Goal: Transaction & Acquisition: Purchase product/service

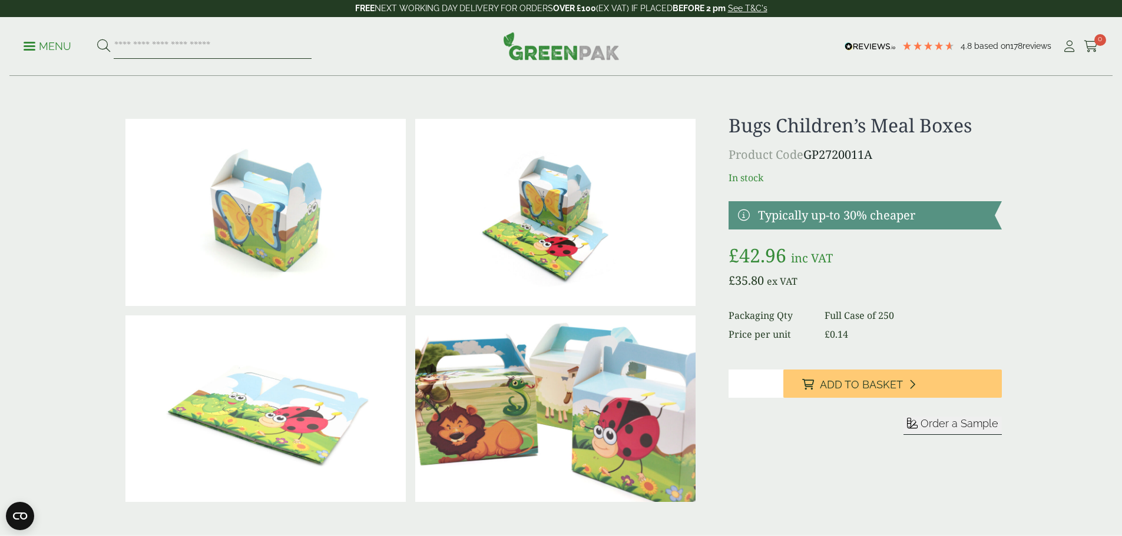
click at [161, 48] on input "search" at bounding box center [213, 46] width 198 height 25
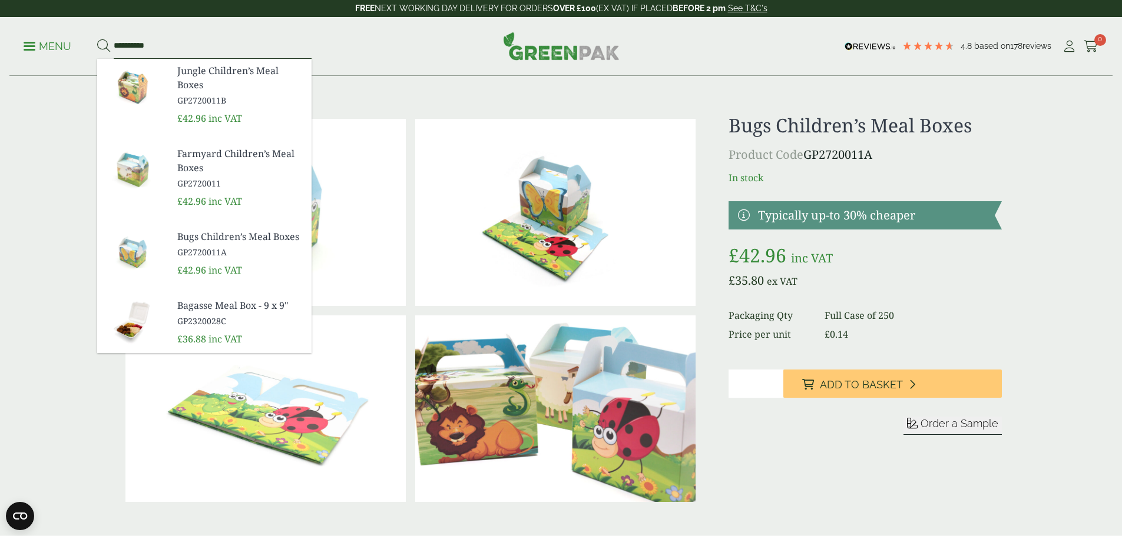
type input "**********"
click at [202, 72] on span "Jungle Children’s Meal Boxes" at bounding box center [239, 78] width 125 height 28
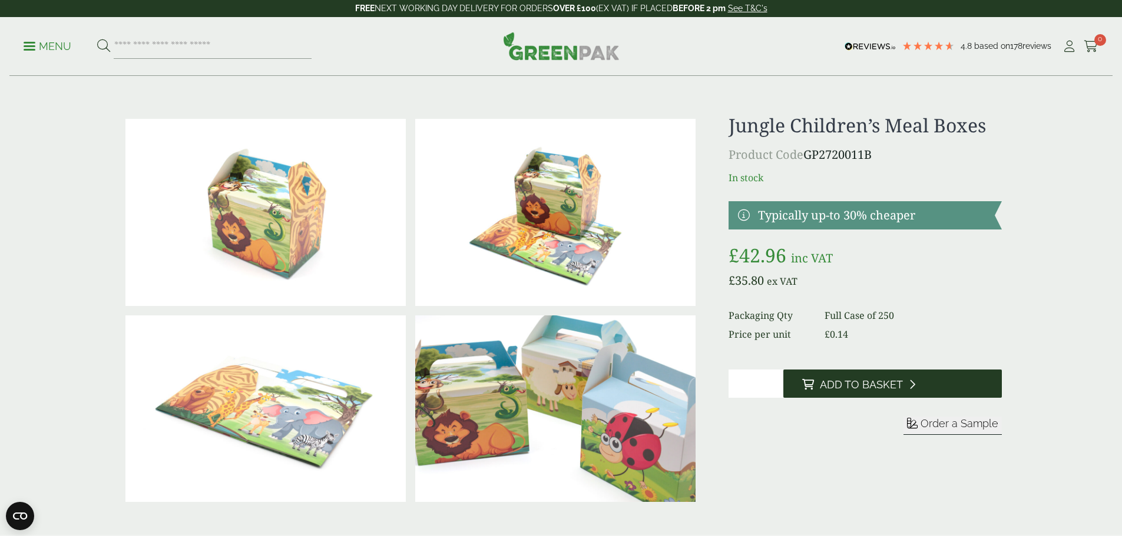
click at [884, 384] on span "Add to Basket" at bounding box center [861, 385] width 83 height 13
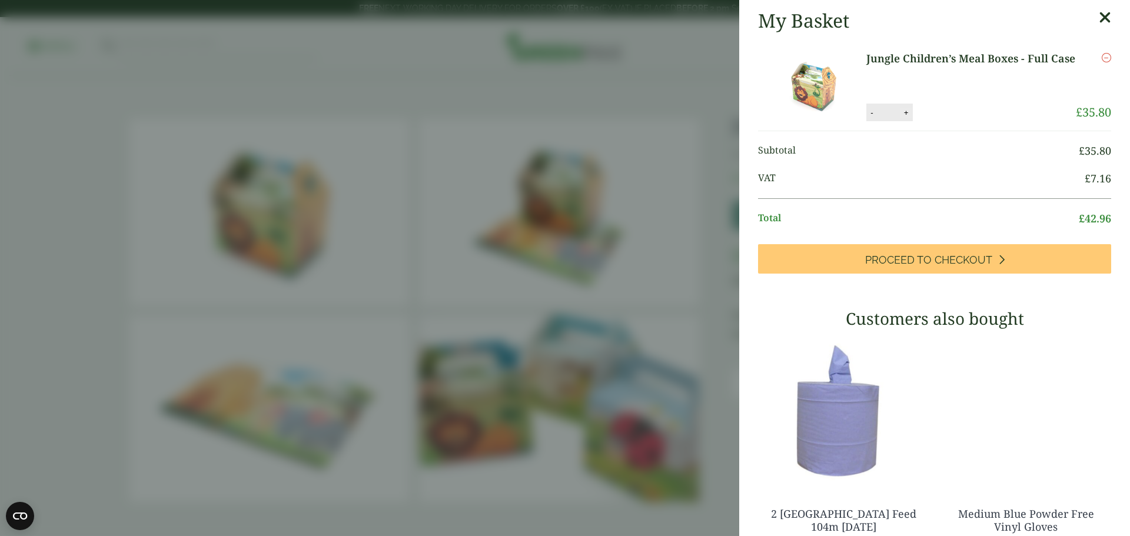
click at [905, 111] on button "+" at bounding box center [907, 113] width 12 height 10
type input "*"
click at [937, 111] on button "Update" at bounding box center [944, 113] width 59 height 18
click at [1099, 18] on icon at bounding box center [1105, 17] width 12 height 16
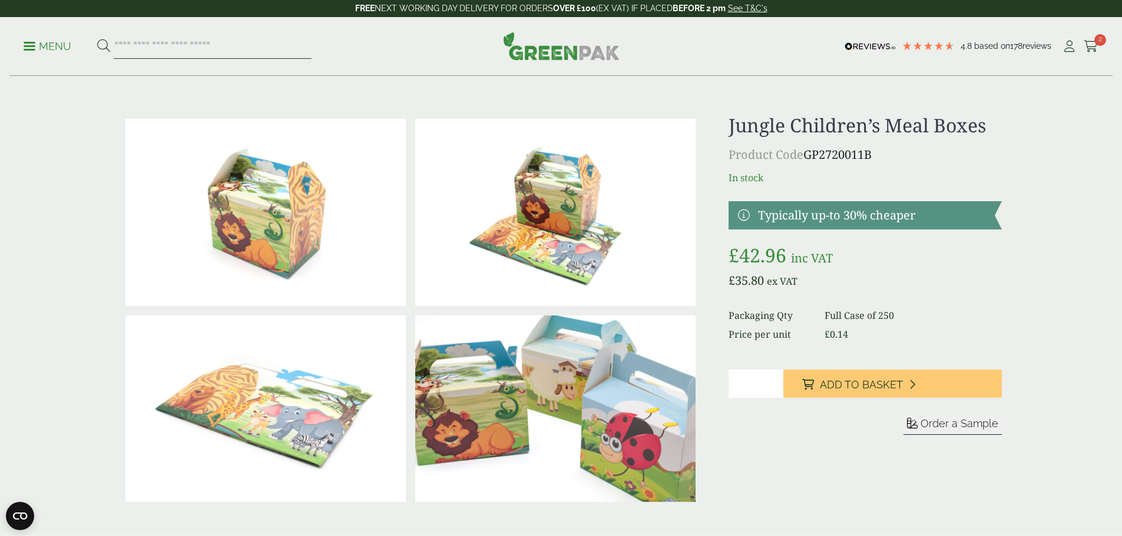
click at [157, 48] on input "search" at bounding box center [213, 46] width 198 height 25
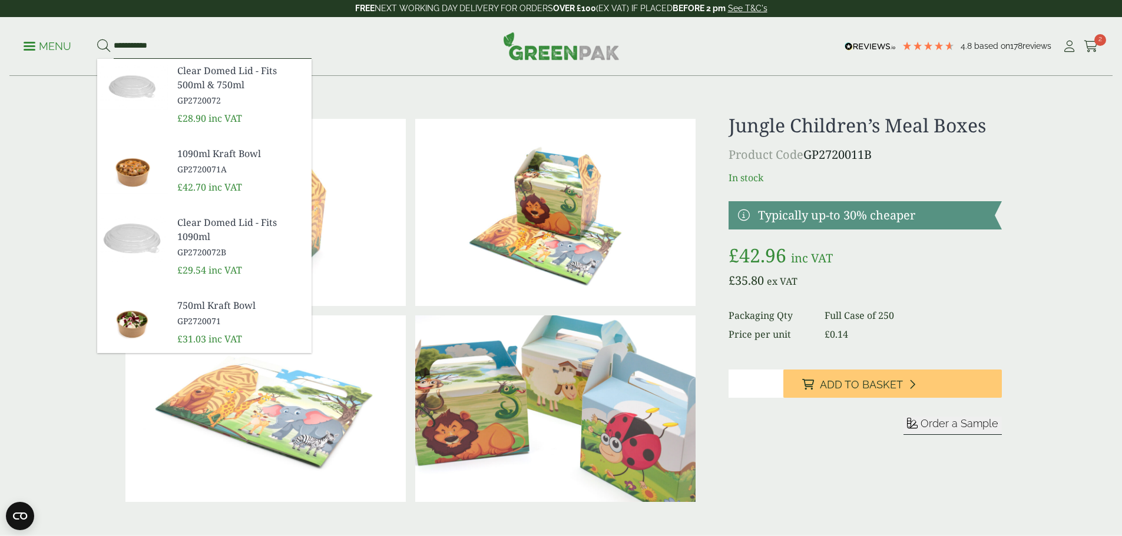
type input "**********"
click at [97, 39] on button at bounding box center [103, 46] width 13 height 15
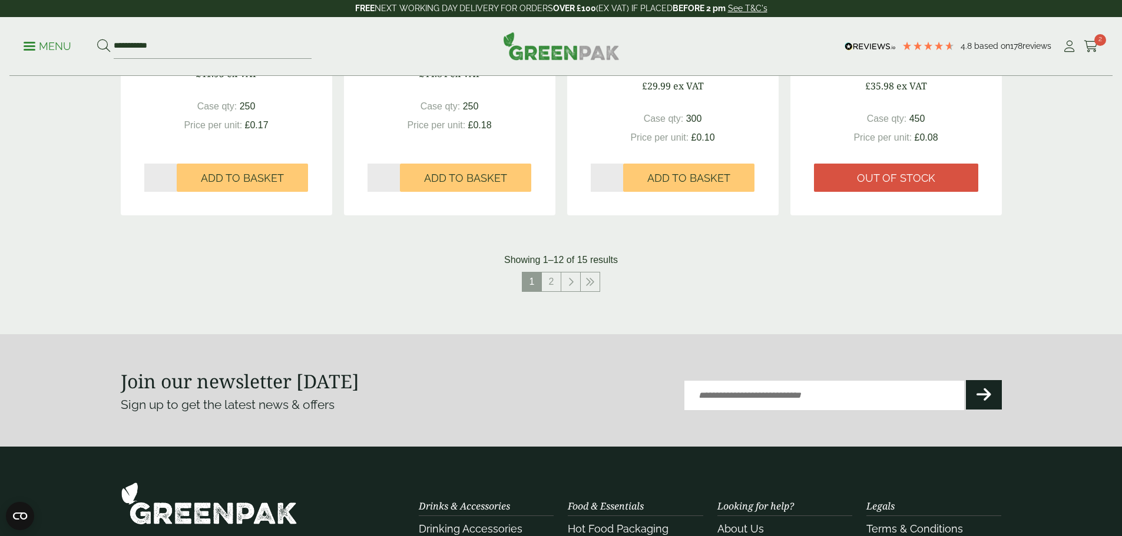
scroll to position [1236, 0]
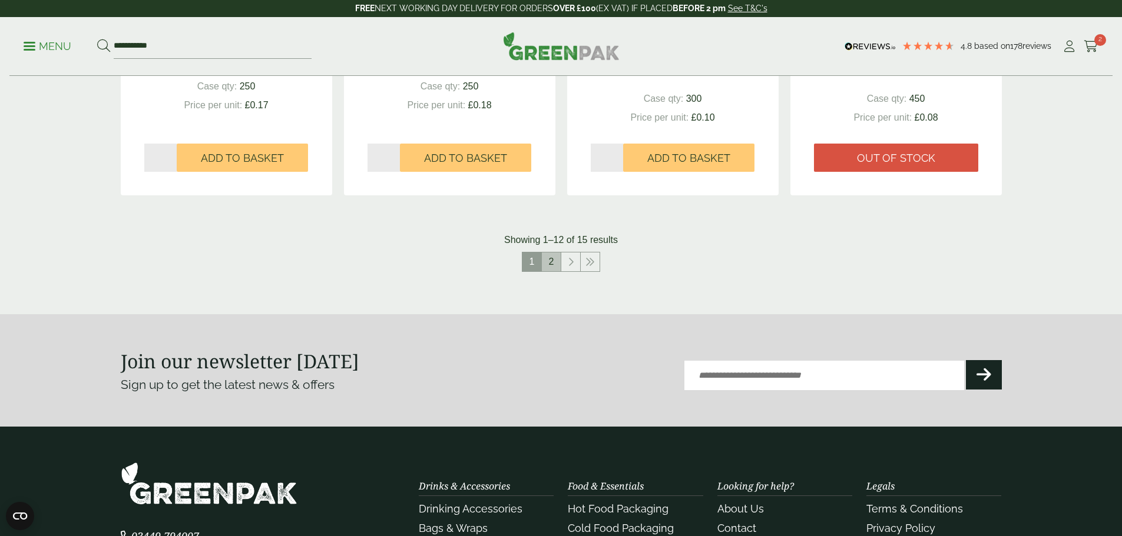
click at [553, 263] on link "2" at bounding box center [551, 262] width 19 height 19
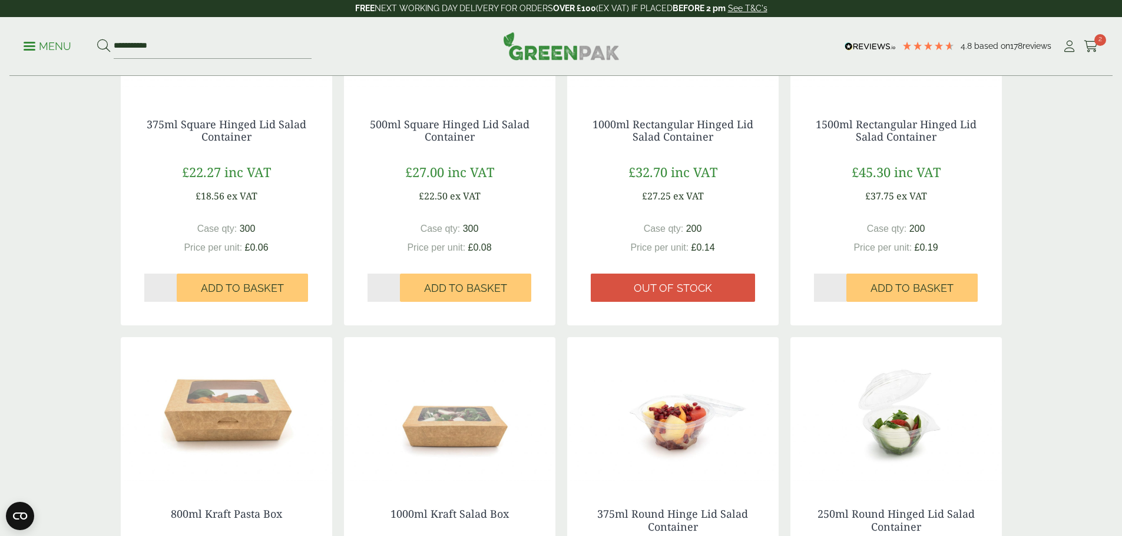
scroll to position [1443, 0]
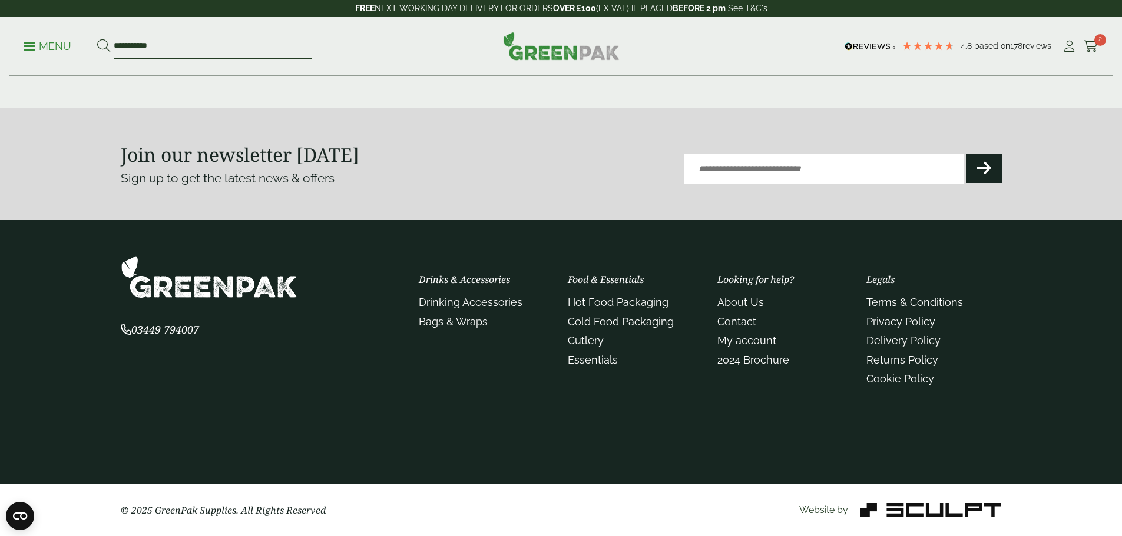
drag, startPoint x: 140, startPoint y: 45, endPoint x: 168, endPoint y: 47, distance: 28.3
click at [168, 47] on input "**********" at bounding box center [213, 46] width 198 height 25
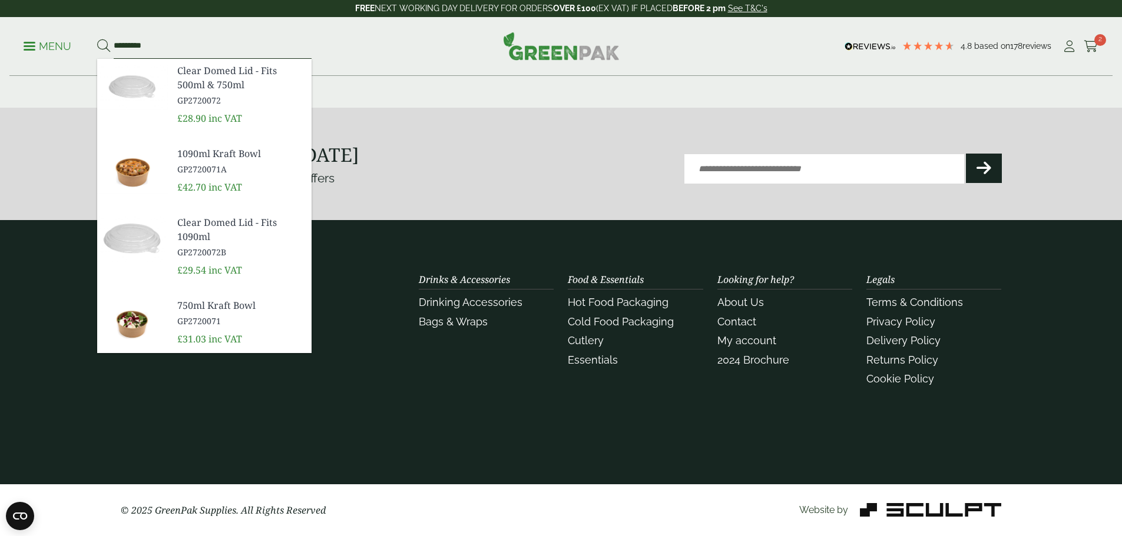
type input "*********"
click at [209, 169] on span "GP2720071A" at bounding box center [239, 169] width 125 height 12
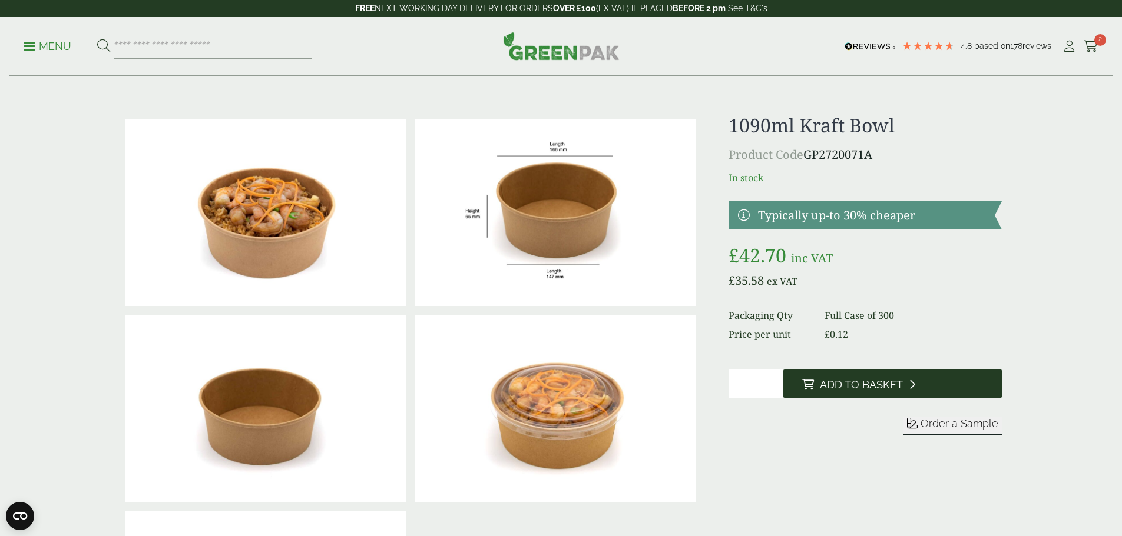
click at [886, 387] on span "Add to Basket" at bounding box center [861, 385] width 83 height 13
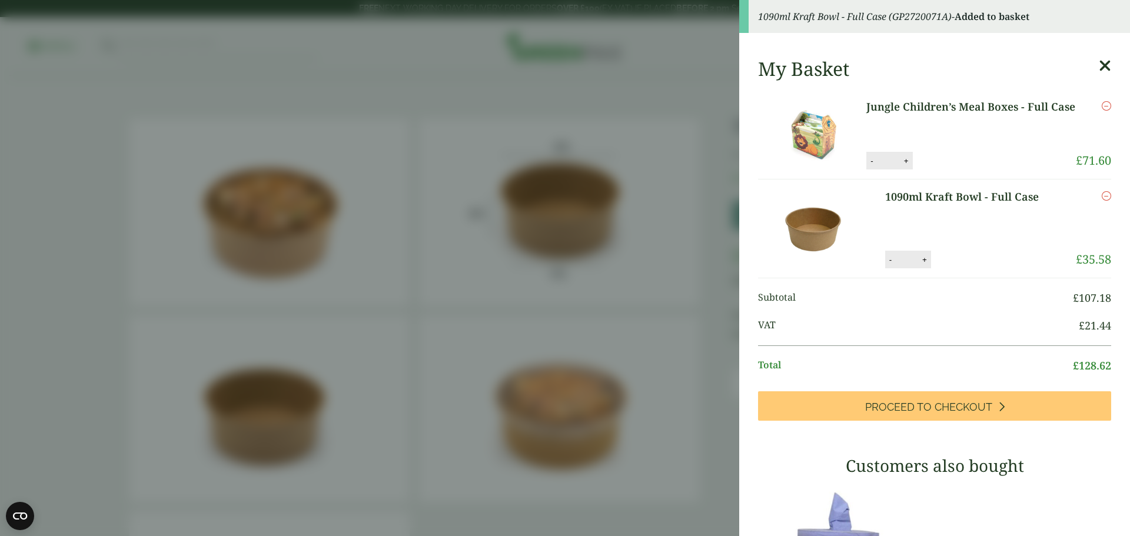
click at [1099, 67] on icon at bounding box center [1105, 66] width 12 height 16
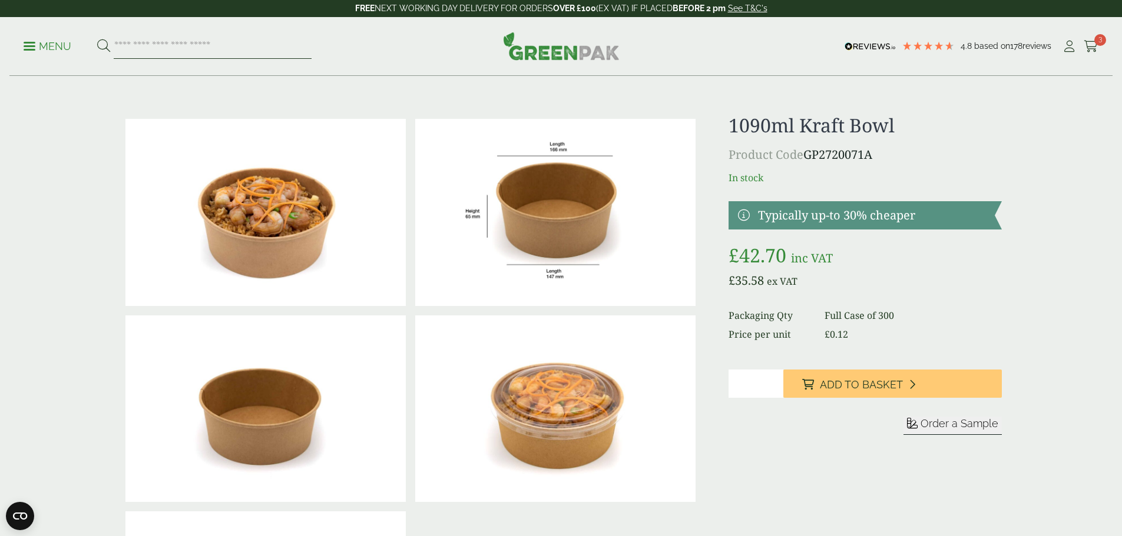
click at [205, 49] on input "search" at bounding box center [213, 46] width 198 height 25
click at [533, 382] on img at bounding box center [555, 409] width 280 height 187
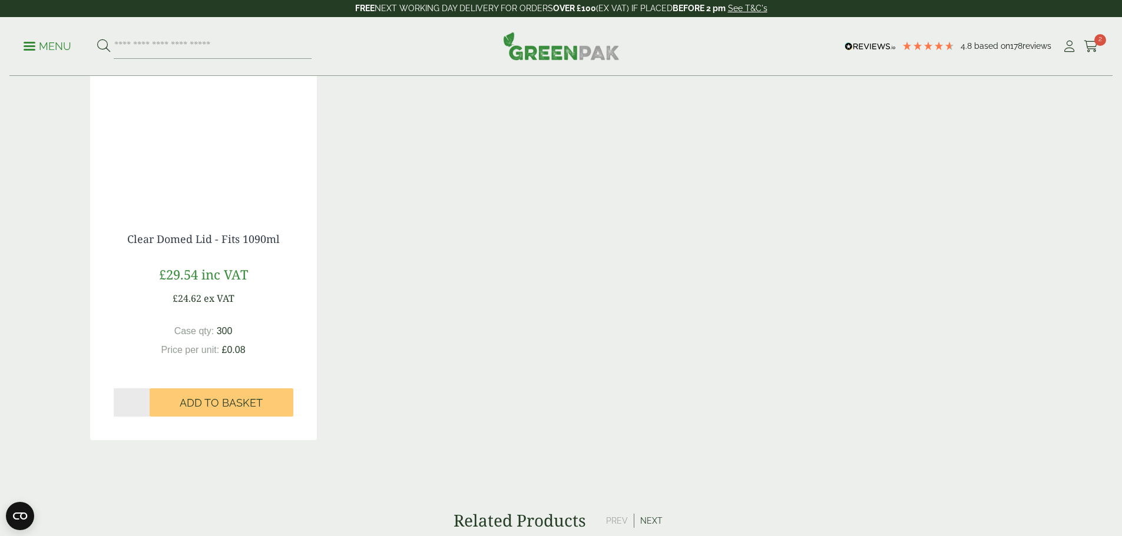
scroll to position [1177, 0]
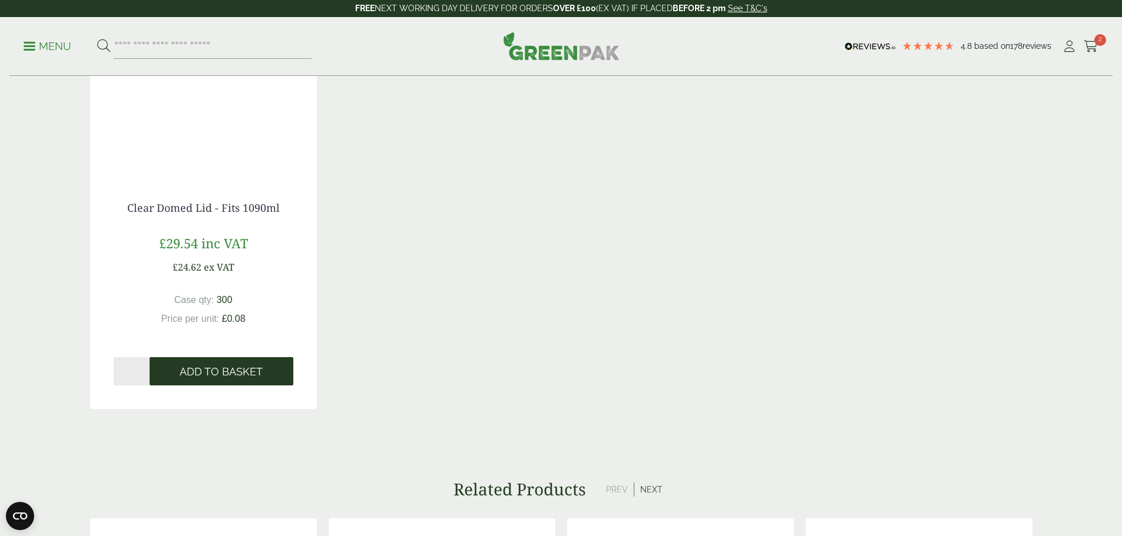
click at [235, 376] on span "Add to Basket" at bounding box center [221, 372] width 83 height 13
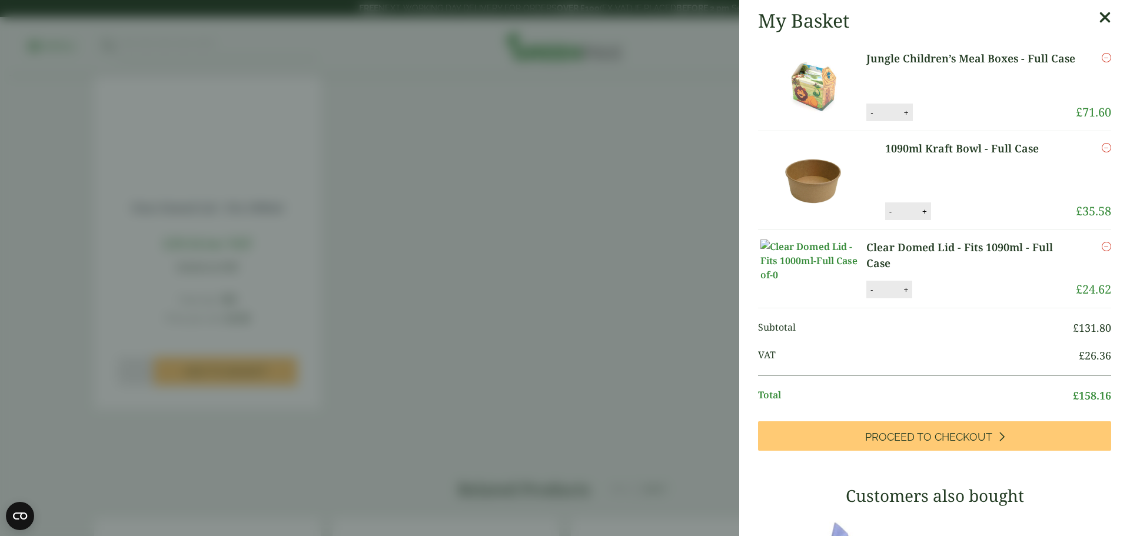
click at [1099, 15] on icon at bounding box center [1105, 17] width 12 height 16
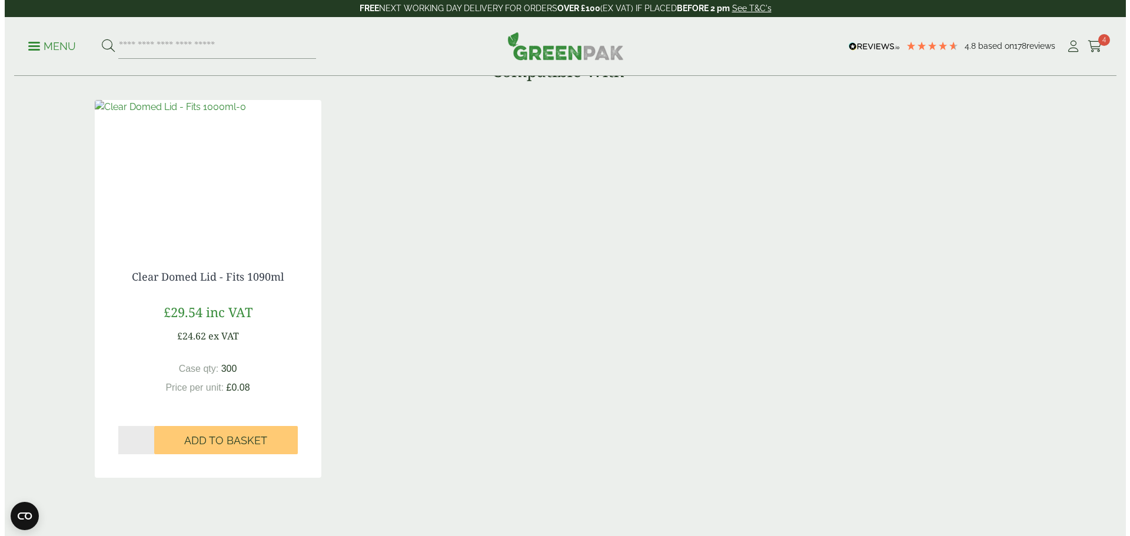
scroll to position [942, 0]
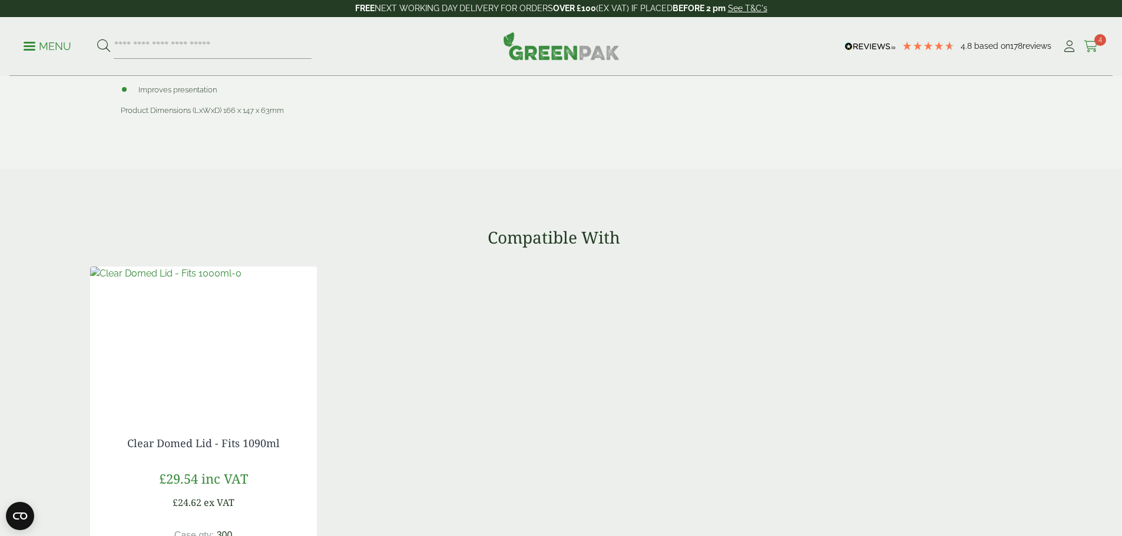
click at [1094, 44] on span "4" at bounding box center [1100, 40] width 12 height 12
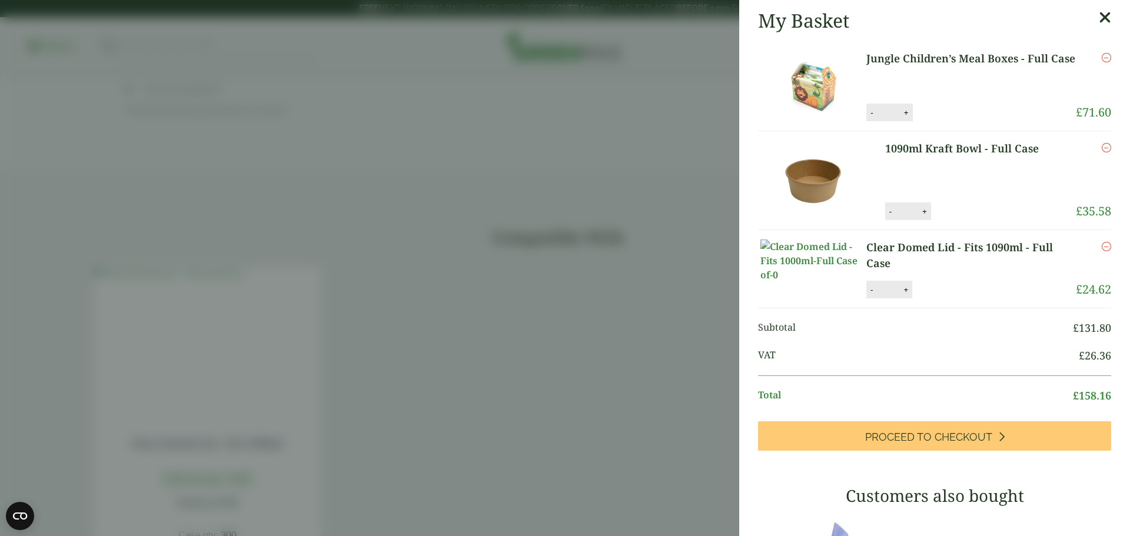
click at [886, 215] on button "-" at bounding box center [890, 212] width 9 height 10
type input "*"
click at [871, 295] on button "-" at bounding box center [871, 290] width 9 height 10
type input "*"
click at [942, 299] on button "Update" at bounding box center [944, 290] width 59 height 18
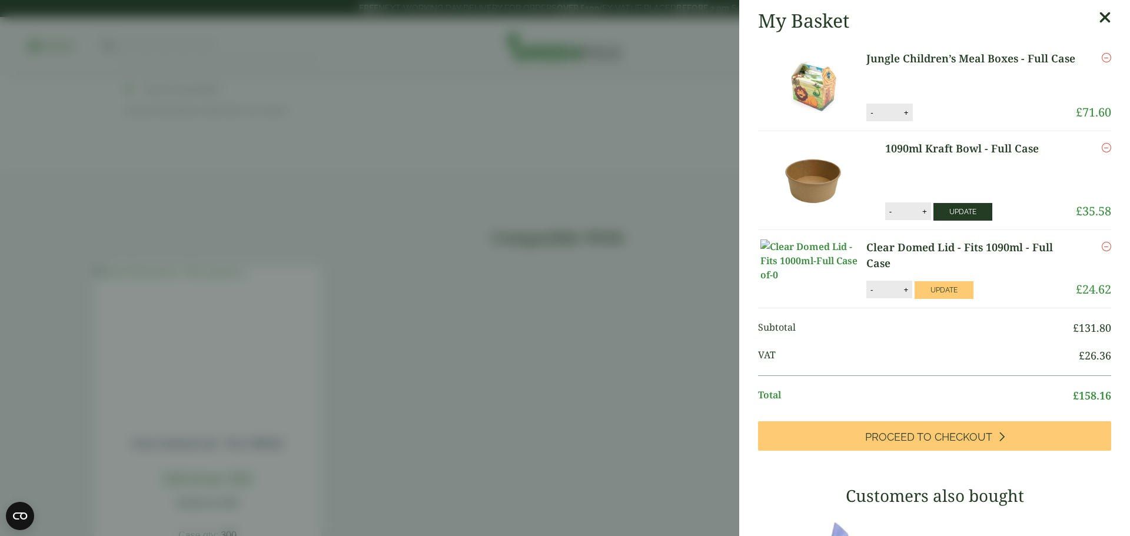
click at [953, 213] on button "Update" at bounding box center [963, 212] width 59 height 18
type input "*"
click at [1102, 248] on icon "Remove this item" at bounding box center [1106, 246] width 9 height 9
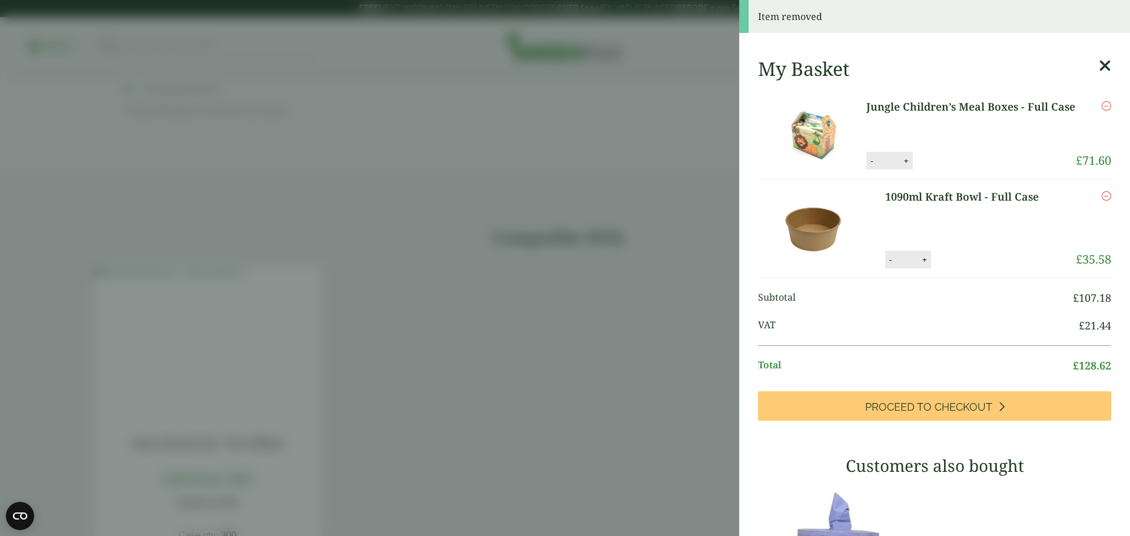
click at [1102, 195] on icon "Remove this item" at bounding box center [1106, 195] width 9 height 9
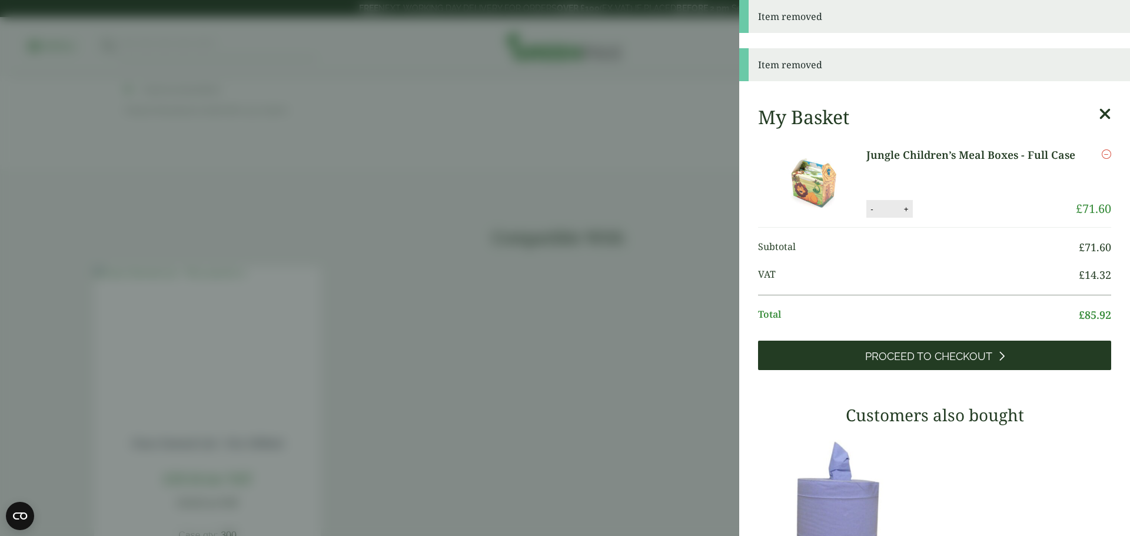
click at [961, 354] on span "Proceed to Checkout" at bounding box center [928, 356] width 127 height 13
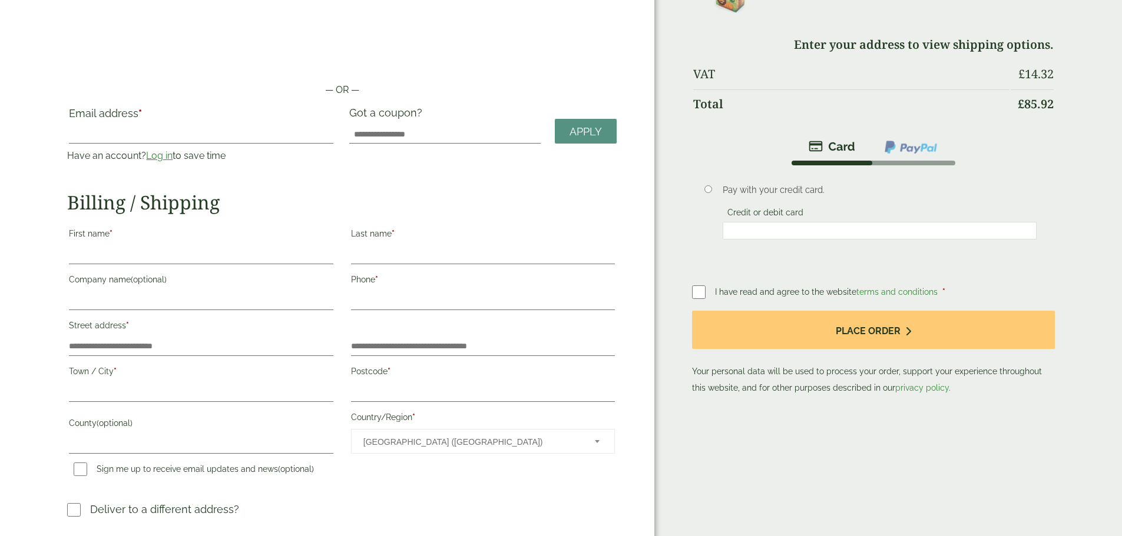
scroll to position [59, 0]
click at [173, 154] on link "Log in" at bounding box center [159, 156] width 26 height 11
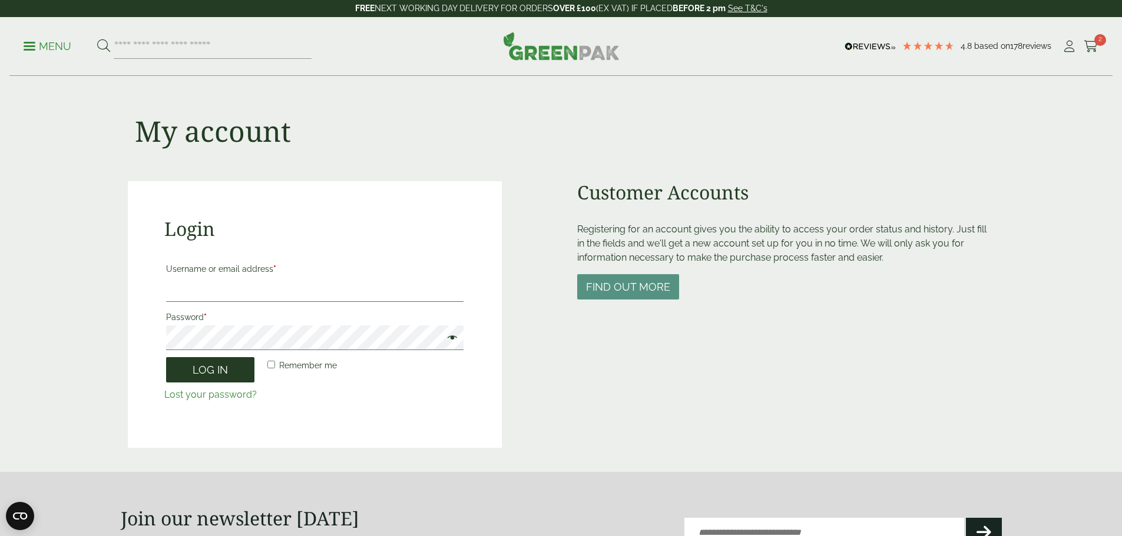
type input "**********"
click at [207, 367] on button "Log in" at bounding box center [210, 369] width 88 height 25
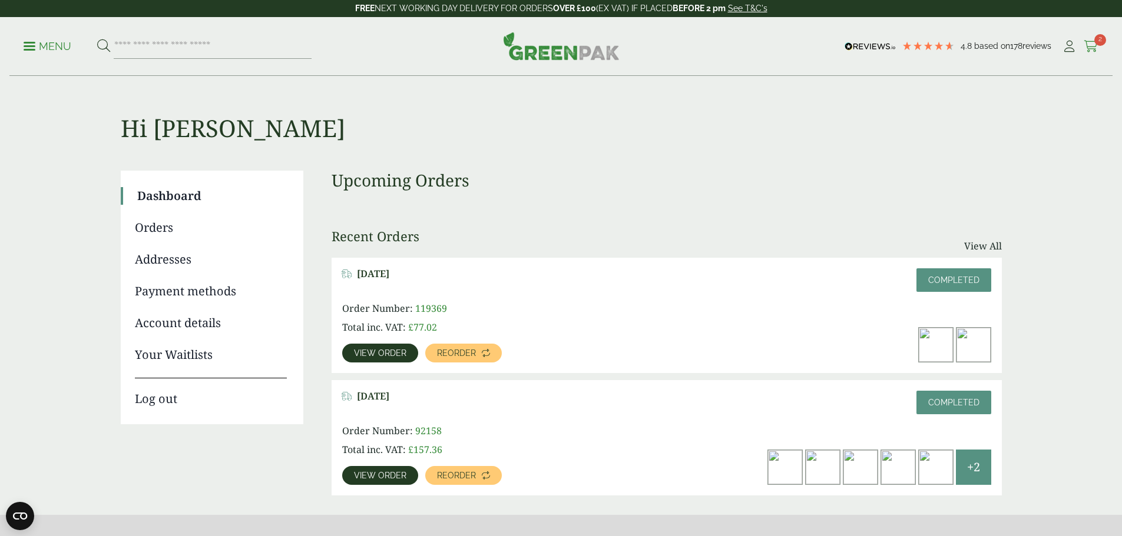
click at [1094, 42] on span "2" at bounding box center [1100, 40] width 12 height 12
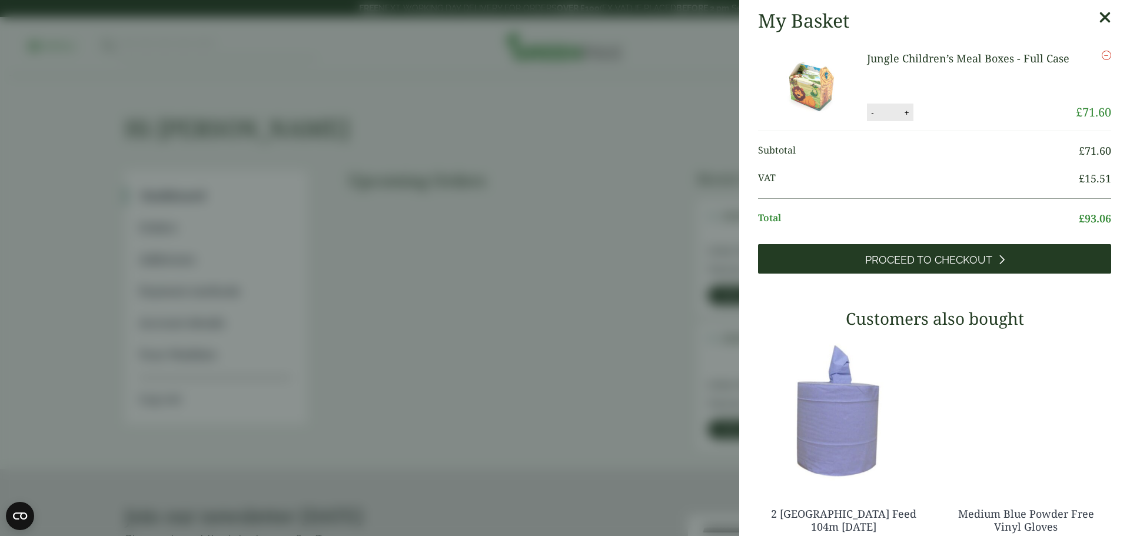
click at [936, 261] on span "Proceed to Checkout" at bounding box center [928, 260] width 127 height 13
